Goal: Task Accomplishment & Management: Manage account settings

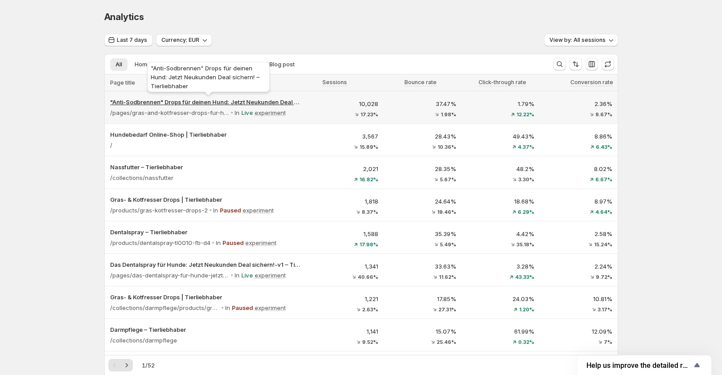
click at [251, 98] on p ""Anti-Sodbrennen" Drops für deinen Hund: Jetzt Neukunden Deal sichern! – Tierli…" at bounding box center [205, 102] width 190 height 9
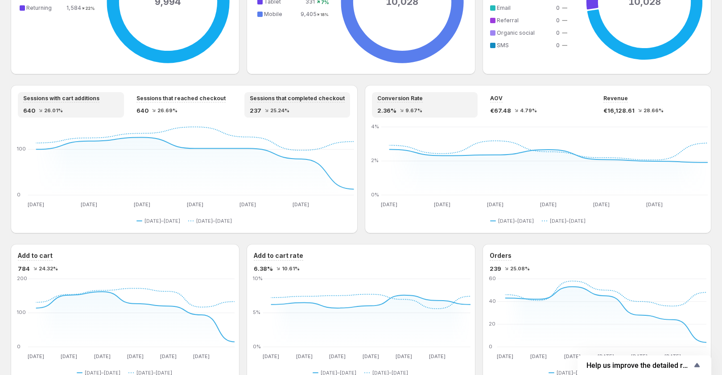
scroll to position [377, 0]
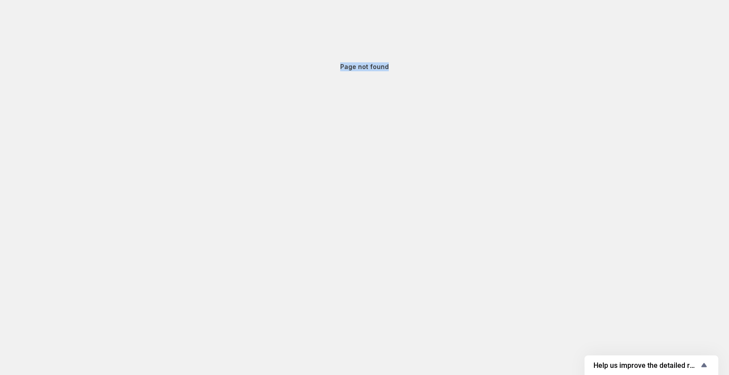
drag, startPoint x: 325, startPoint y: 67, endPoint x: 446, endPoint y: 67, distance: 120.8
click at [446, 67] on div "Page not found" at bounding box center [364, 67] width 729 height 134
click at [443, 115] on div "Page not found" at bounding box center [364, 67] width 729 height 134
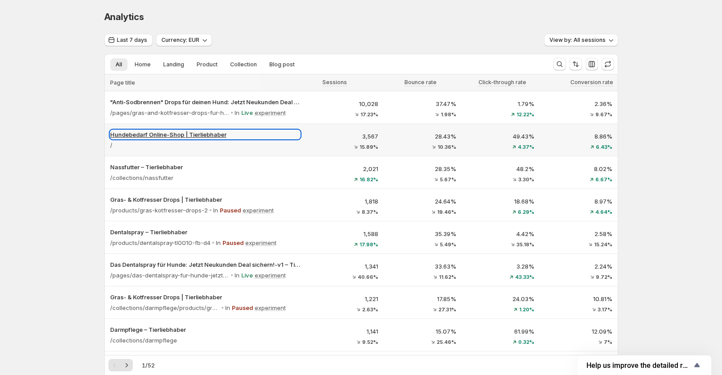
click at [178, 134] on p "Hundebedarf Online-Shop | Tierliebhaber" at bounding box center [205, 134] width 190 height 9
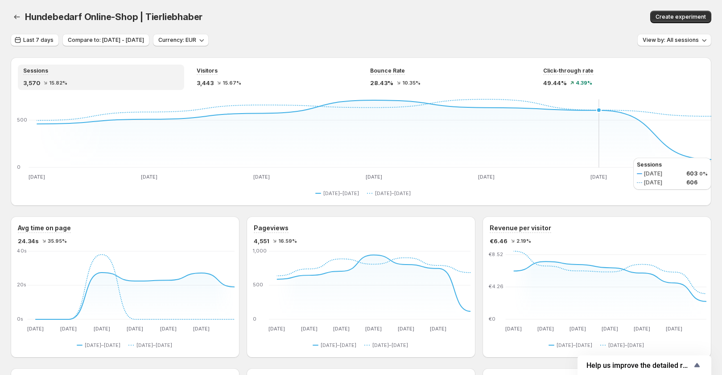
click at [633, 158] on icon "Sep 27 Sep 27 Sep 28 Sep 28 Sep 29 Sep 29 Sep 30 Sep 30 Oct 1 Oct 1 Oct 2 Oct 2…" at bounding box center [364, 139] width 693 height 84
click at [643, 261] on icon "Sep 27 Sep 27 Sep 28 Sep 28 Sep 29 Sep 29 Sep 30 Sep 30 Oct 1 Oct 1 Oct 2 Oct 2…" at bounding box center [597, 291] width 217 height 84
drag, startPoint x: 592, startPoint y: 286, endPoint x: 362, endPoint y: 288, distance: 229.6
click at [586, 286] on icon "Sep 27 Sep 27 Sep 28 Sep 28 Sep 29 Sep 29 Sep 30 Sep 30 Oct 1 Oct 1 Oct 2 Oct 2…" at bounding box center [597, 291] width 217 height 84
click at [678, 14] on span "Create experiment" at bounding box center [680, 16] width 50 height 7
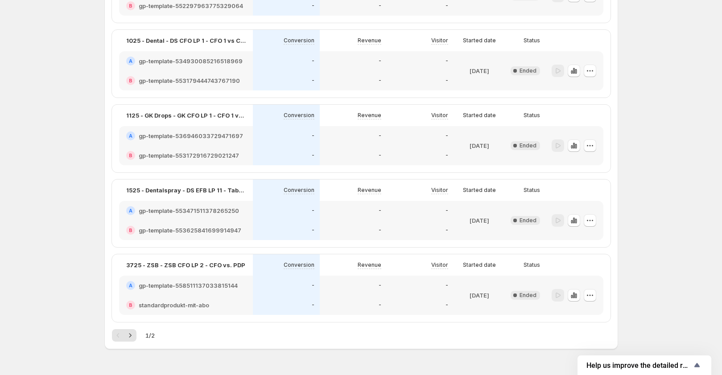
scroll to position [1271, 0]
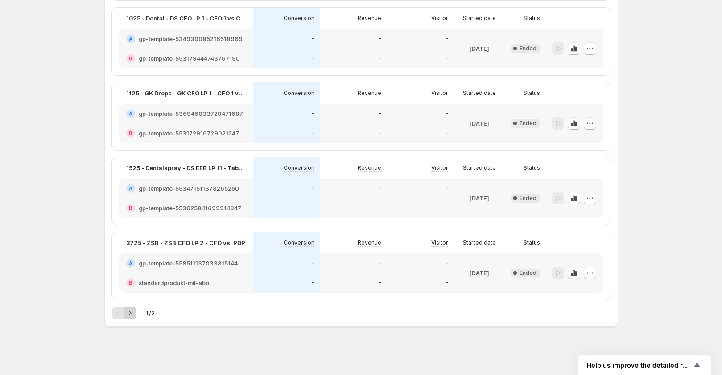
click at [131, 314] on icon "Next" at bounding box center [130, 313] width 2 height 4
click at [119, 315] on icon "Previous" at bounding box center [118, 313] width 9 height 9
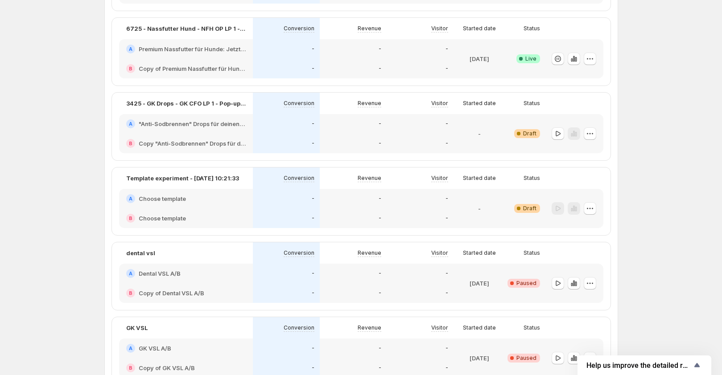
scroll to position [223, 0]
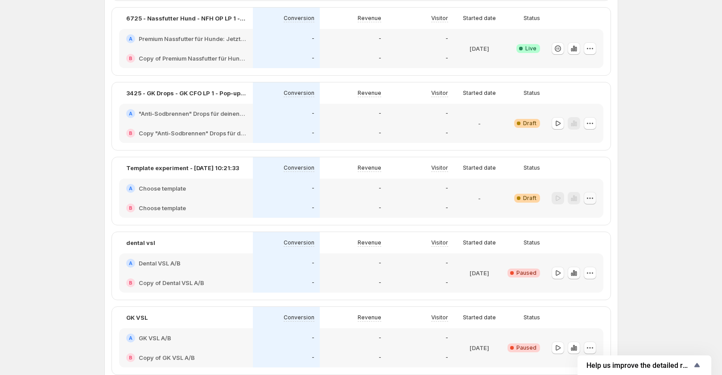
click at [594, 200] on icon "button" at bounding box center [589, 198] width 9 height 9
click at [583, 277] on span "Delete" at bounding box center [576, 277] width 18 height 7
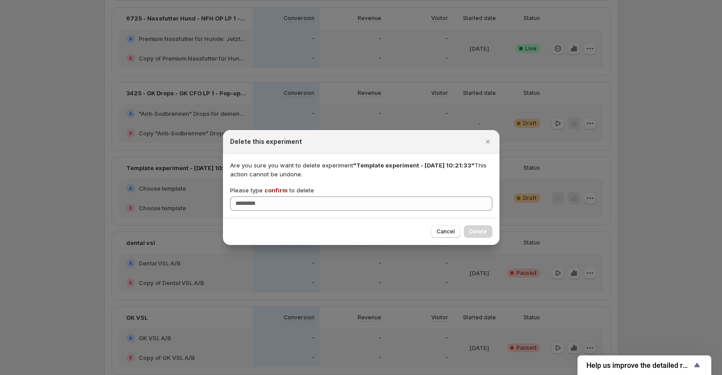
click at [271, 192] on span "confirm" at bounding box center [275, 190] width 23 height 7
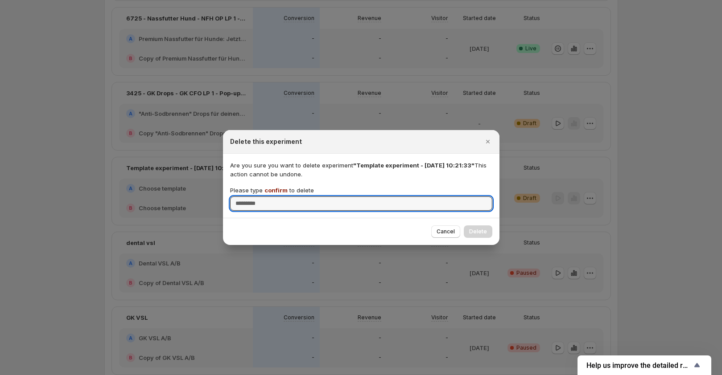
click at [271, 197] on input "Please type confirm to delete" at bounding box center [361, 204] width 262 height 14
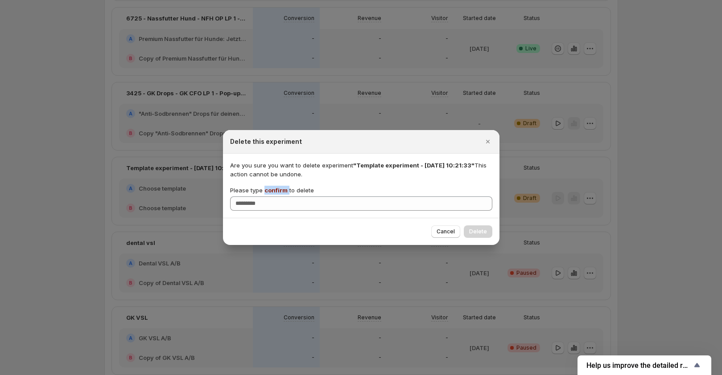
click at [271, 192] on span "confirm" at bounding box center [275, 190] width 23 height 7
click at [271, 197] on input "Please type confirm to delete" at bounding box center [361, 204] width 262 height 14
copy p "confirm"
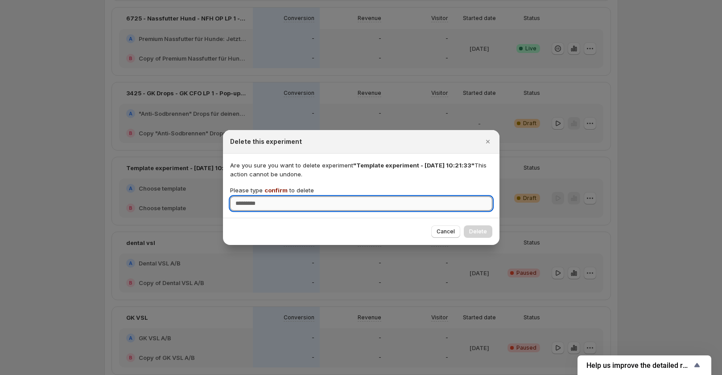
click at [269, 201] on input "Please type confirm to delete" at bounding box center [361, 204] width 262 height 14
paste input "*******"
type input "*******"
click at [477, 229] on span "Delete" at bounding box center [478, 231] width 18 height 7
